Goal: Transaction & Acquisition: Book appointment/travel/reservation

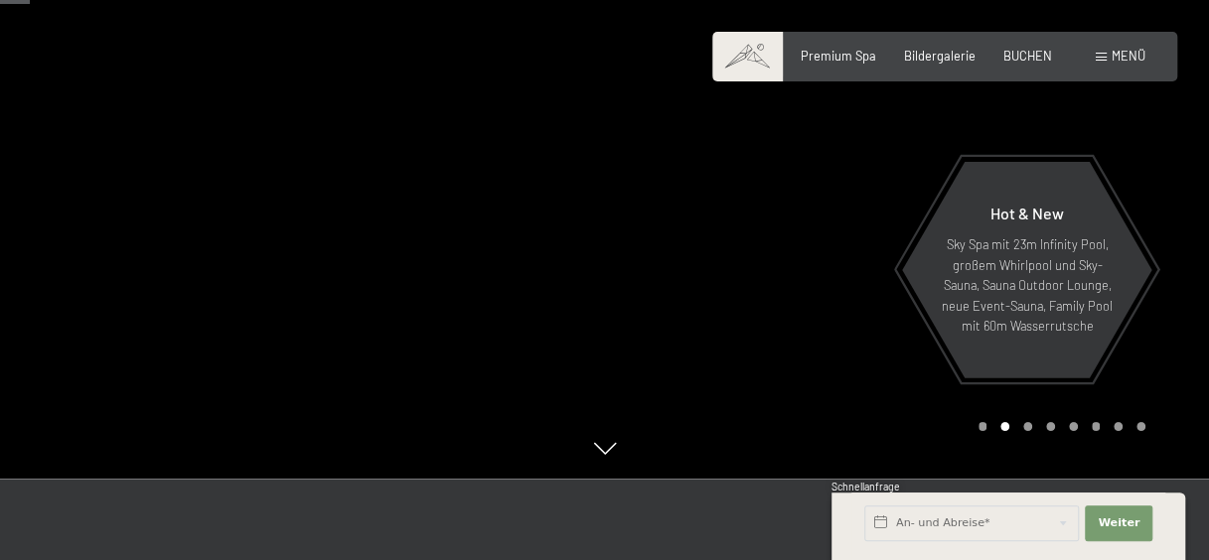
scroll to position [199, 0]
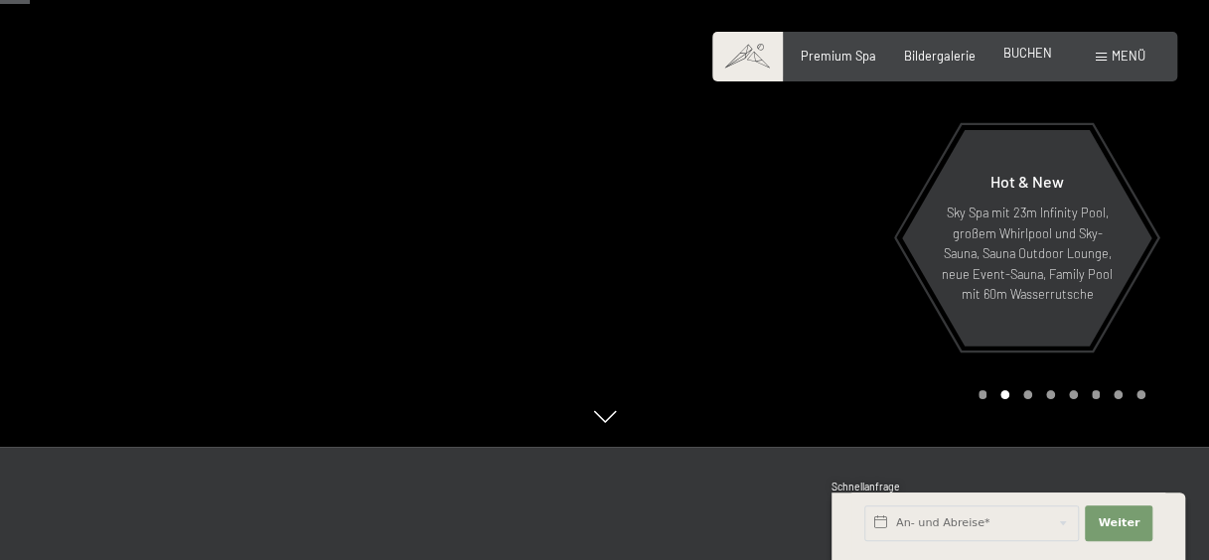
click at [1009, 59] on span "BUCHEN" at bounding box center [1027, 53] width 49 height 16
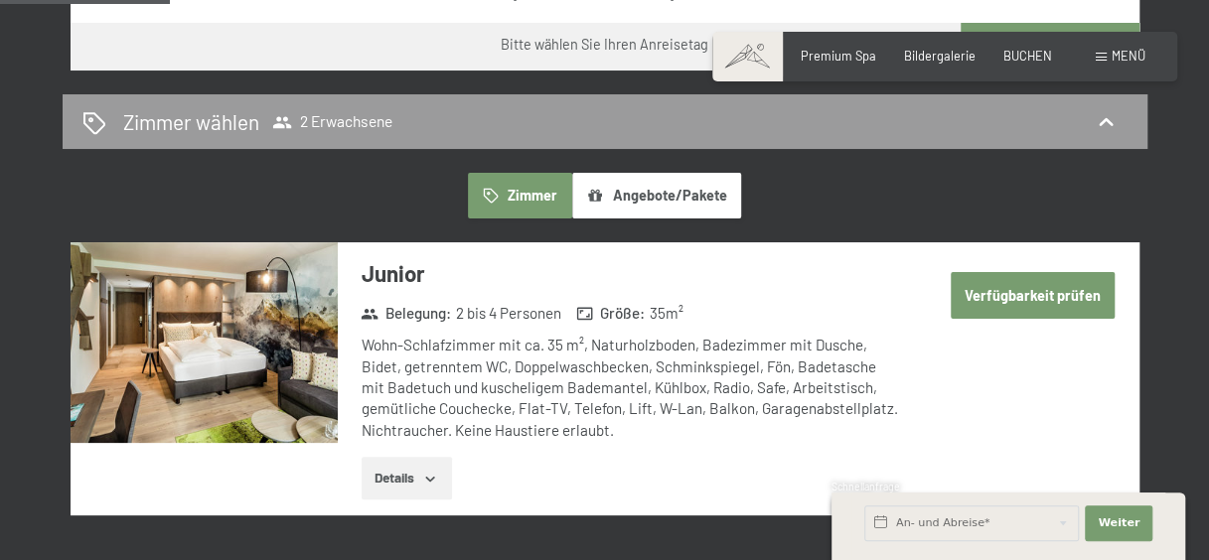
scroll to position [497, 0]
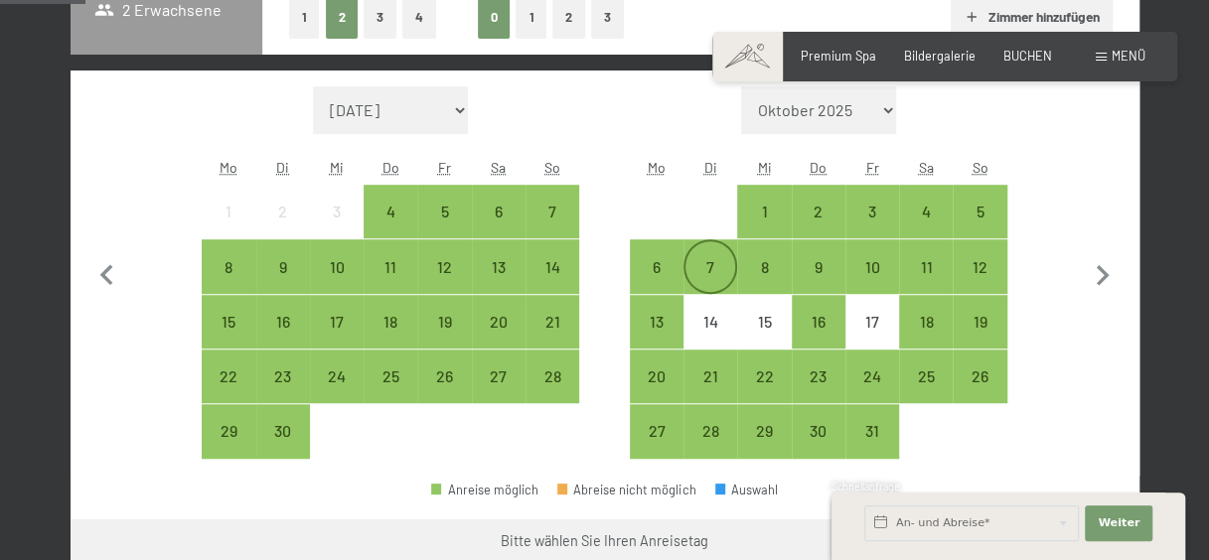
click at [723, 267] on div "7" at bounding box center [710, 284] width 50 height 50
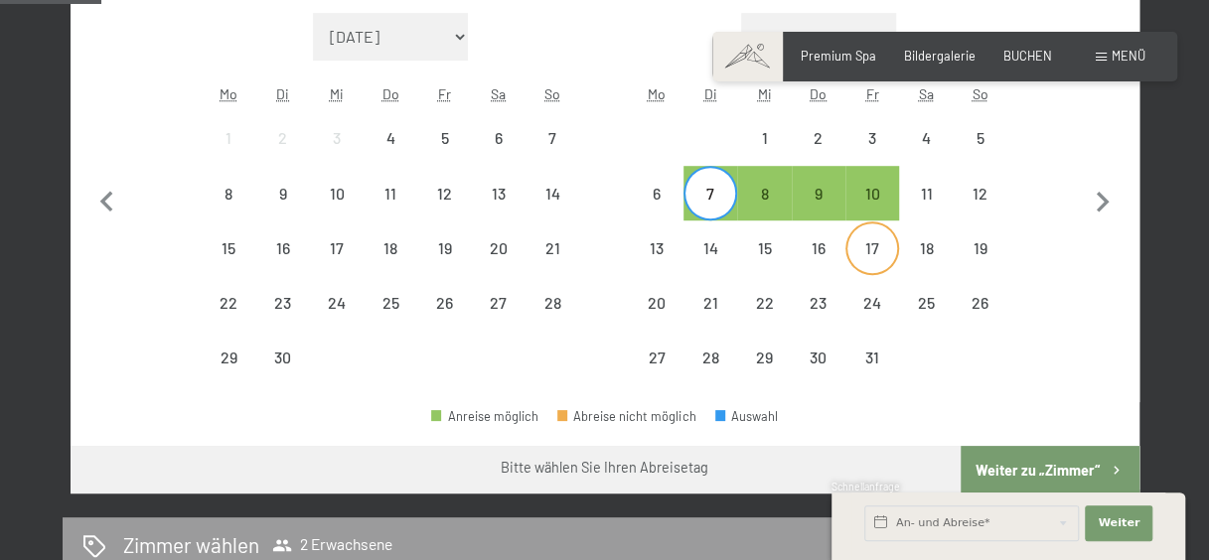
scroll to position [596, 0]
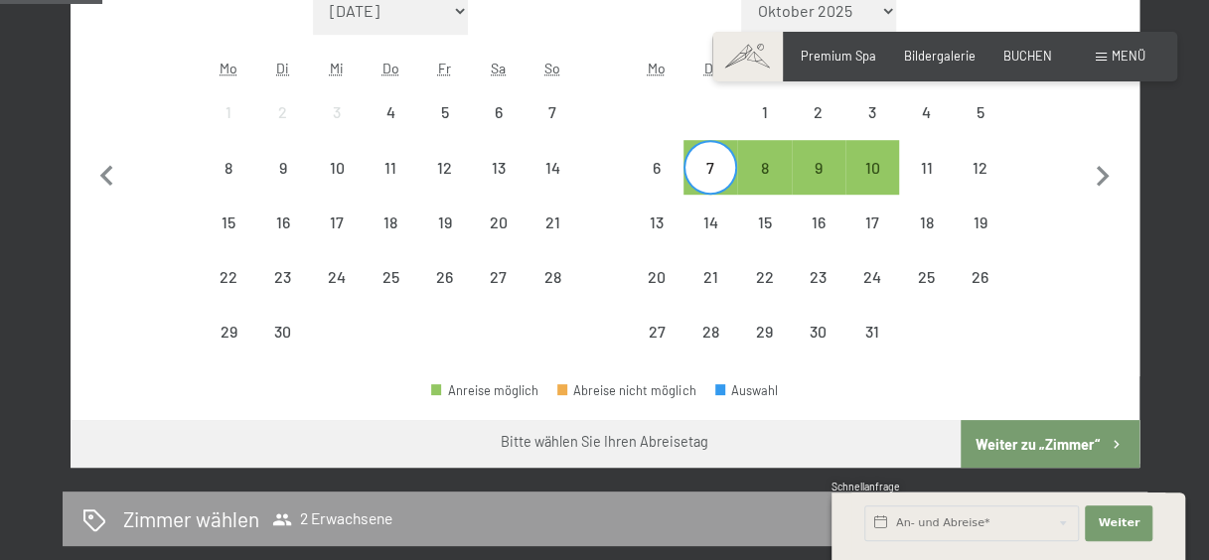
click at [1028, 441] on button "Weiter zu „Zimmer“" at bounding box center [1049, 444] width 178 height 48
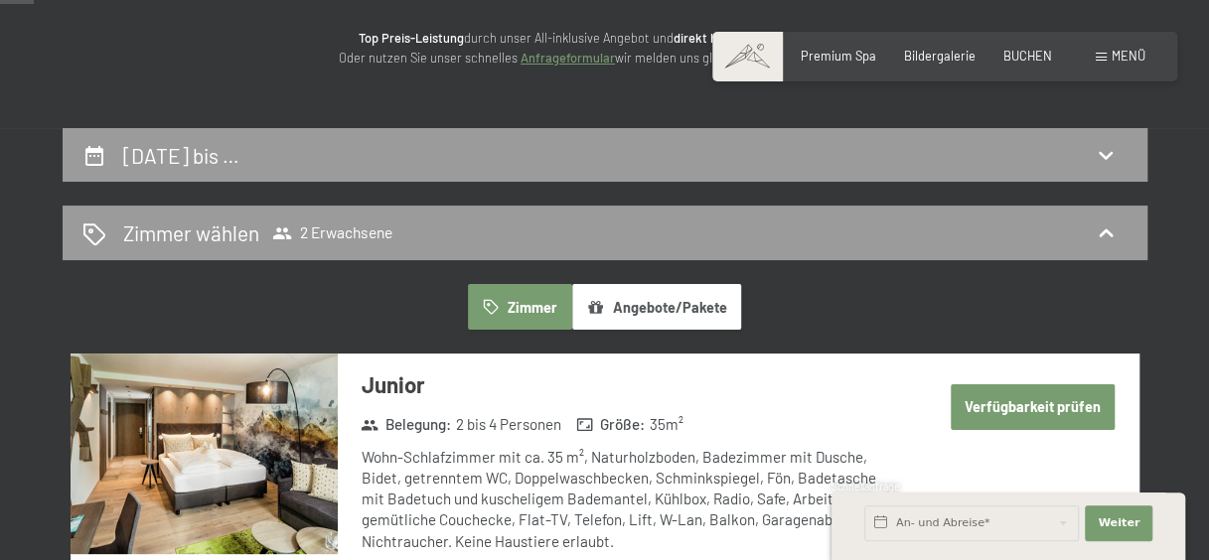
scroll to position [181, 0]
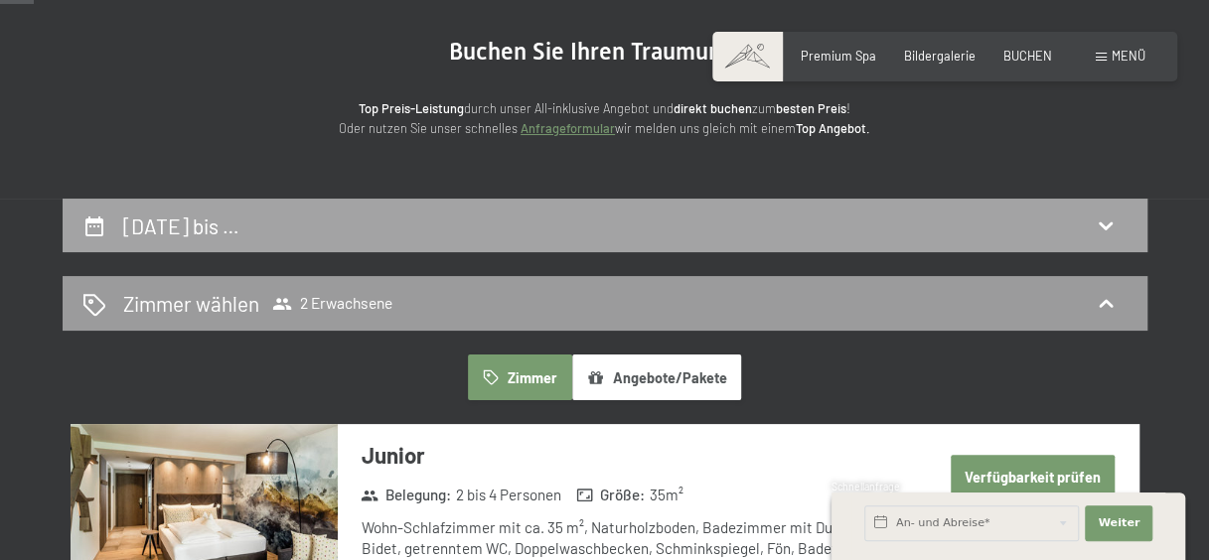
click at [395, 219] on div "7. Oktober bis …" at bounding box center [604, 226] width 1045 height 29
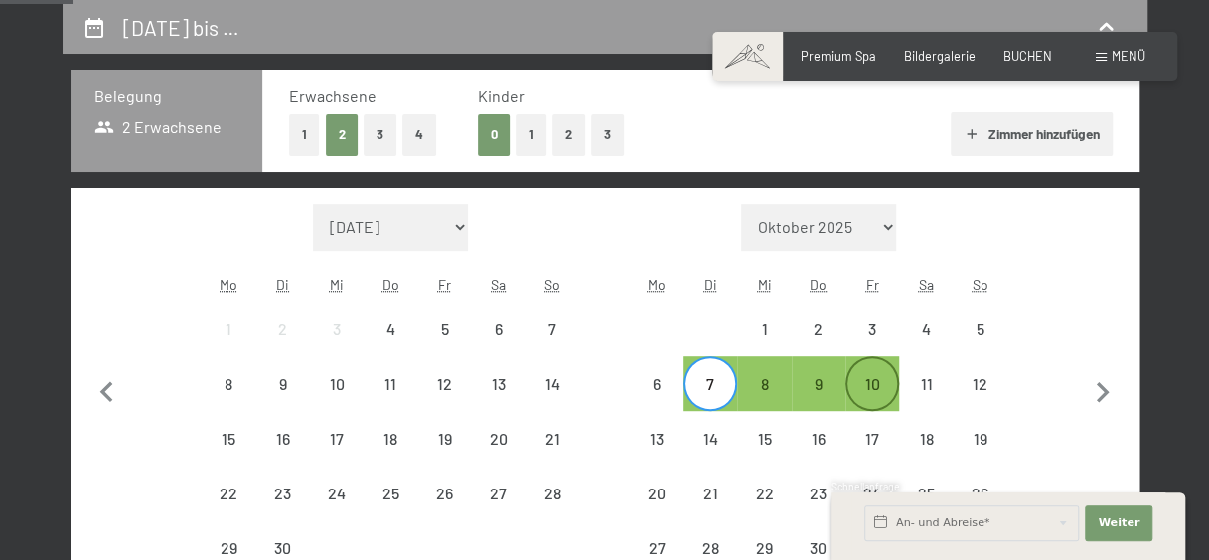
click at [891, 388] on div "10" at bounding box center [872, 401] width 50 height 50
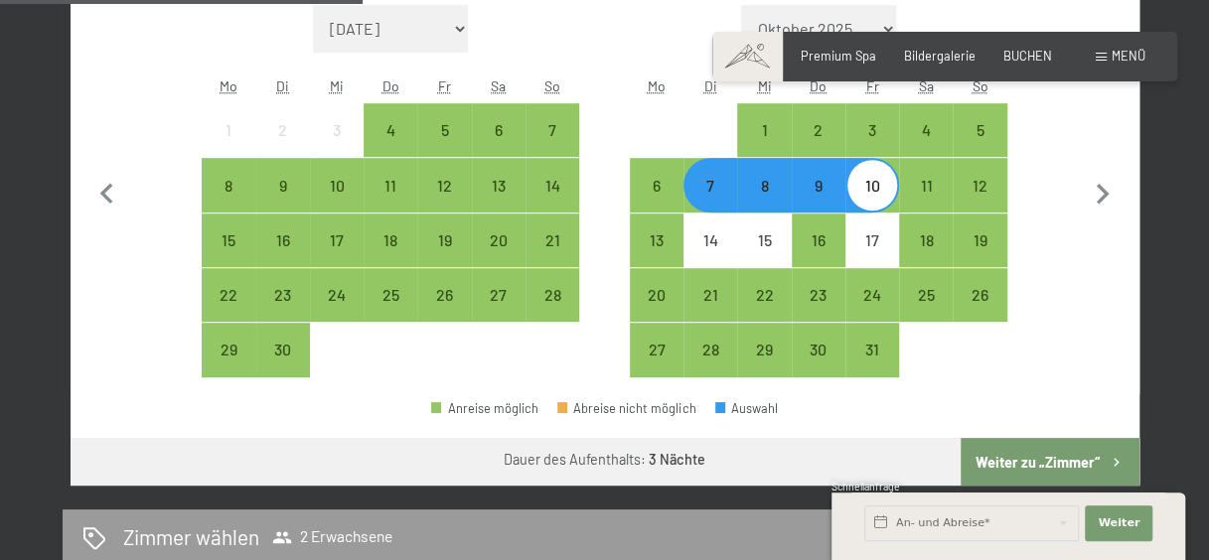
click at [1057, 461] on button "Weiter zu „Zimmer“" at bounding box center [1049, 462] width 178 height 48
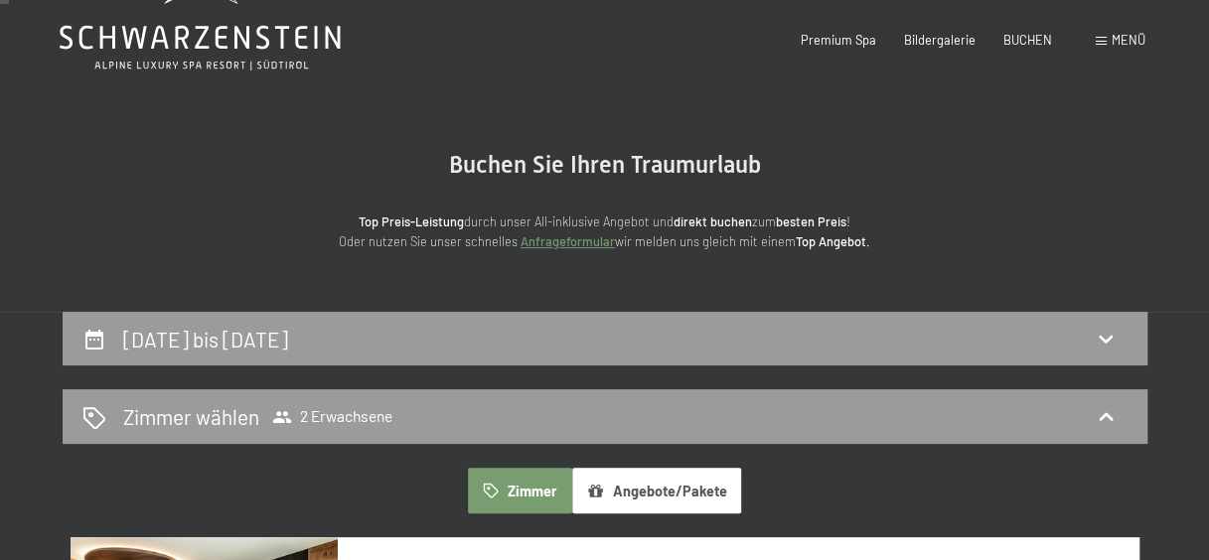
scroll to position [0, 0]
